Goal: Task Accomplishment & Management: Use online tool/utility

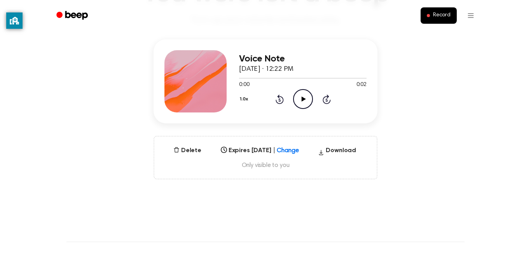
scroll to position [87, 0]
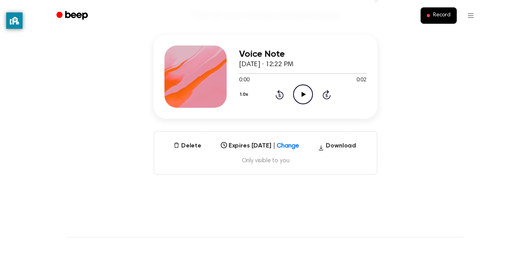
click at [304, 96] on icon "Play Audio" at bounding box center [303, 94] width 20 height 20
click at [304, 96] on icon at bounding box center [302, 94] width 3 height 5
click at [304, 95] on icon at bounding box center [303, 94] width 4 height 5
click at [304, 95] on icon at bounding box center [302, 94] width 3 height 5
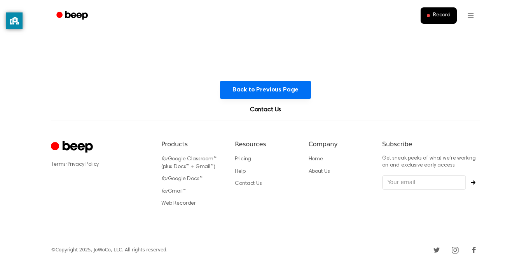
click at [526, 30] on header "Record" at bounding box center [265, 15] width 531 height 31
click at [530, 34] on html "Record Back to Previous Page Contact Us ⚠️ We are experiencing issues with our …" at bounding box center [265, 134] width 531 height 268
click at [436, 12] on button "Record" at bounding box center [438, 15] width 36 height 16
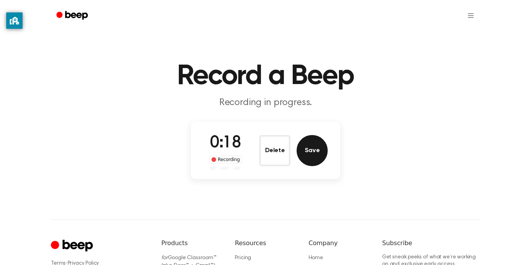
click at [312, 151] on button "Save" at bounding box center [311, 150] width 31 height 31
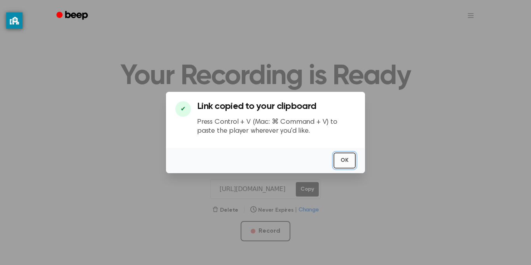
click at [349, 159] on button "OK" at bounding box center [344, 160] width 22 height 16
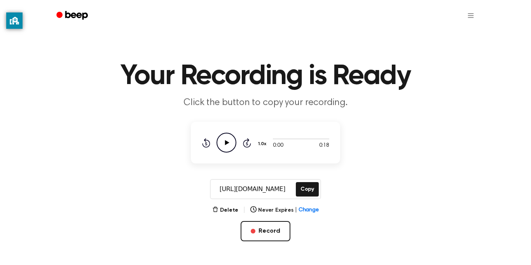
click at [228, 147] on icon "Play Audio" at bounding box center [226, 143] width 20 height 20
